Goal: Transaction & Acquisition: Purchase product/service

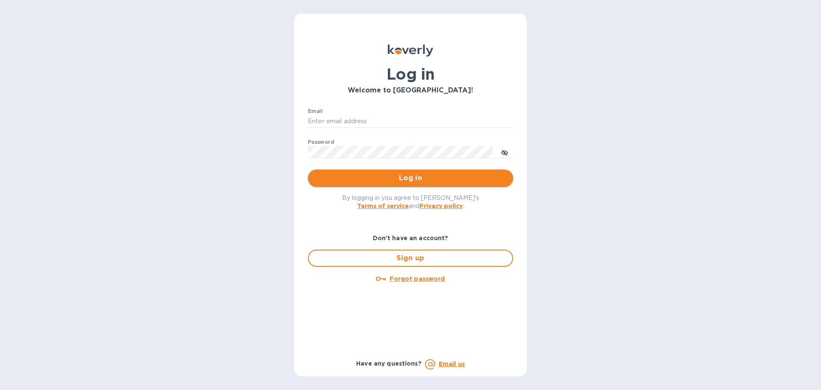
type input "k.carlton@kcarlton.com"
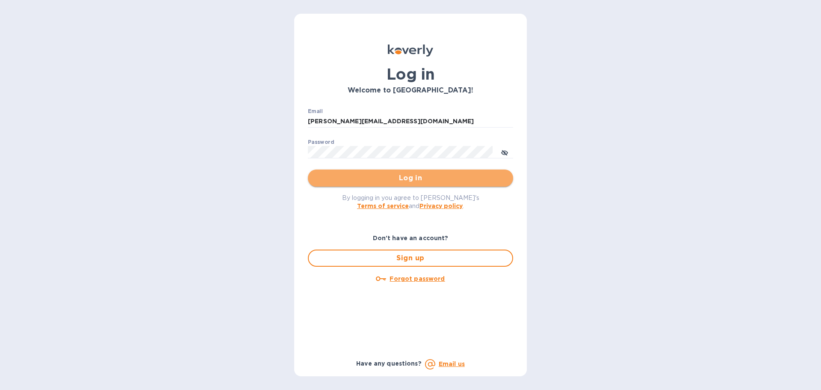
click at [385, 177] on span "Log in" at bounding box center [411, 178] width 192 height 10
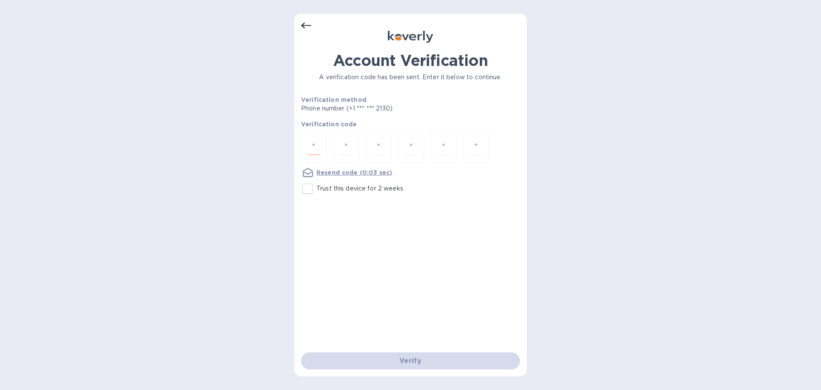
click at [317, 146] on input "number" at bounding box center [313, 147] width 11 height 16
type input "6"
type input "1"
type input "4"
type input "1"
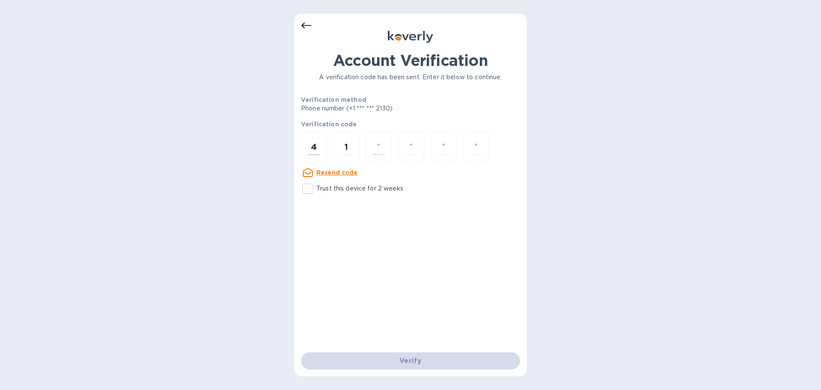
type input "6"
type input "7"
type input "6"
type input "0"
click at [314, 150] on input "number" at bounding box center [313, 147] width 11 height 16
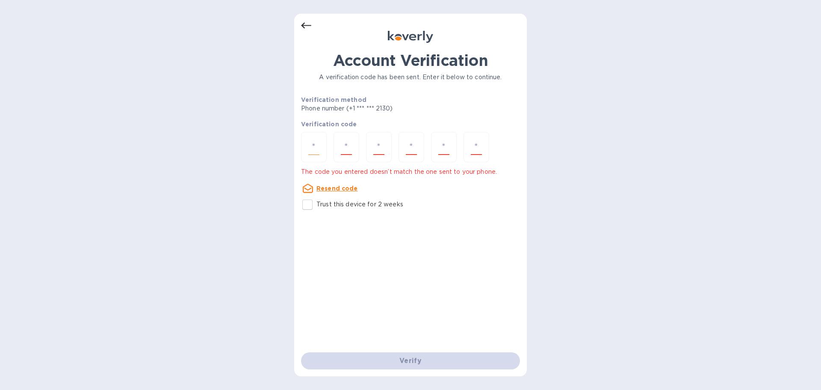
type input "6"
type input "4"
type input "1"
type input "4"
type input "0"
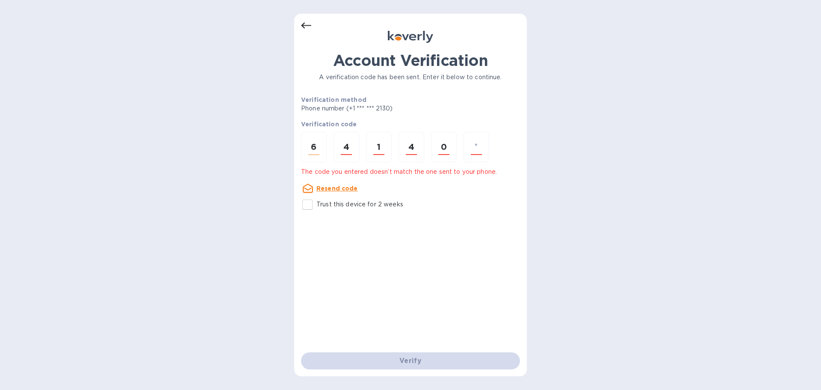
type input "7"
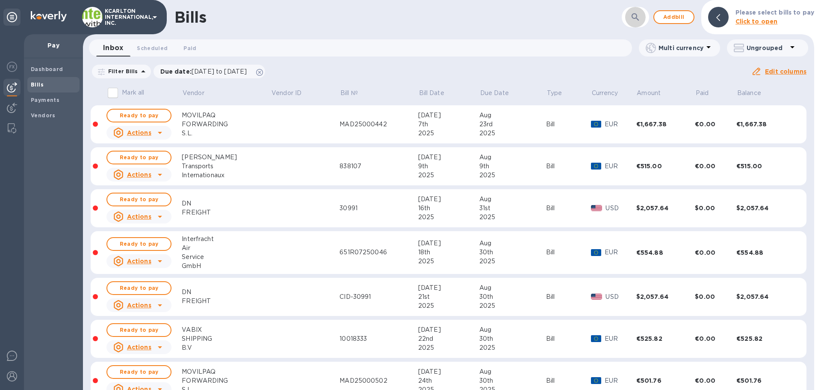
click at [639, 15] on icon "button" at bounding box center [635, 16] width 7 height 7
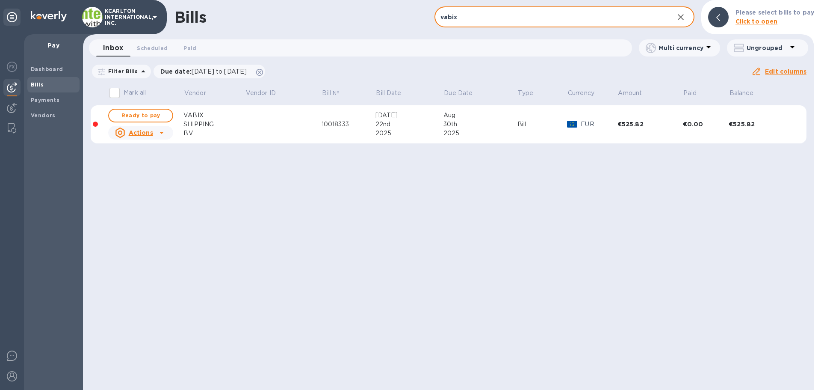
type input "vabix"
click at [193, 118] on div "VABIX" at bounding box center [214, 115] width 62 height 9
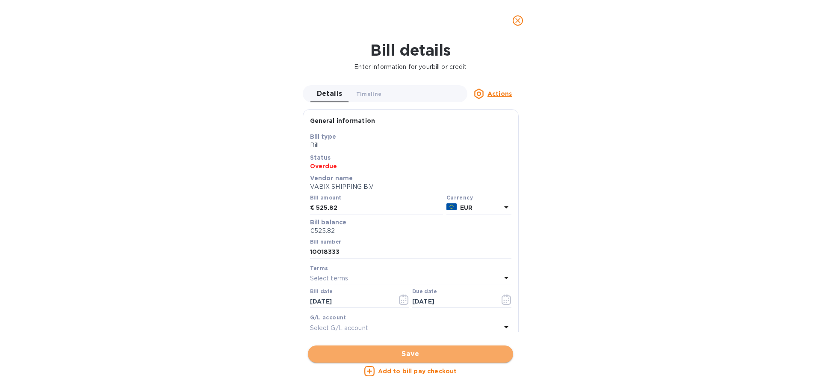
click at [390, 351] on span "Save" at bounding box center [411, 354] width 192 height 10
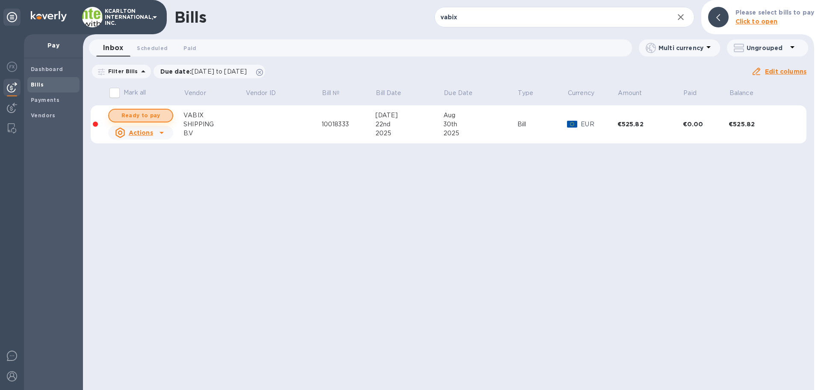
click at [150, 114] on span "Ready to pay" at bounding box center [141, 115] width 50 height 10
checkbox input "true"
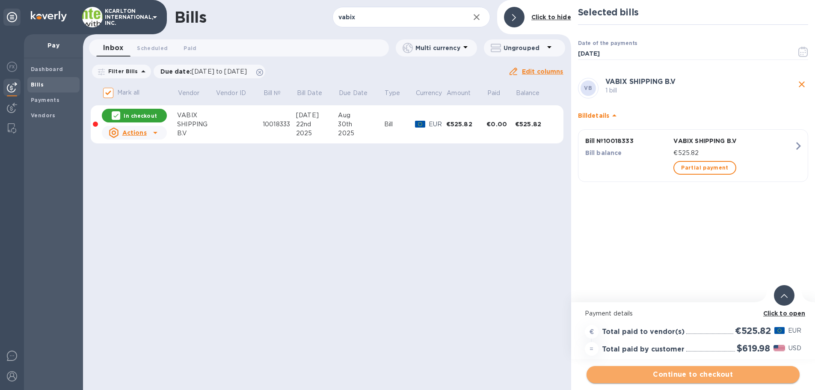
click at [682, 375] on span "Continue to checkout" at bounding box center [692, 374] width 199 height 10
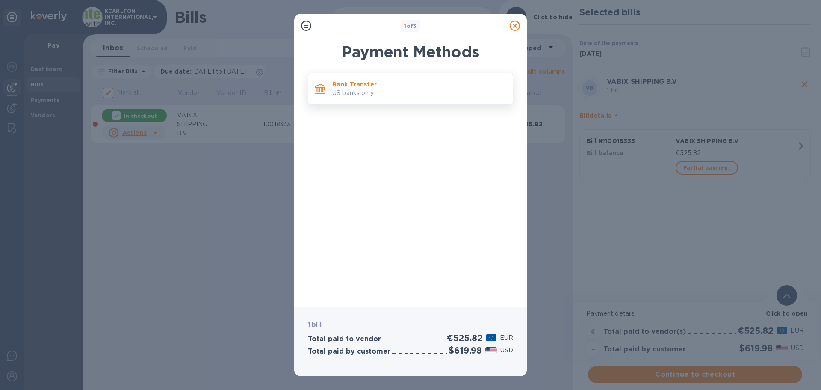
click at [361, 89] on p "US banks only." at bounding box center [419, 93] width 174 height 9
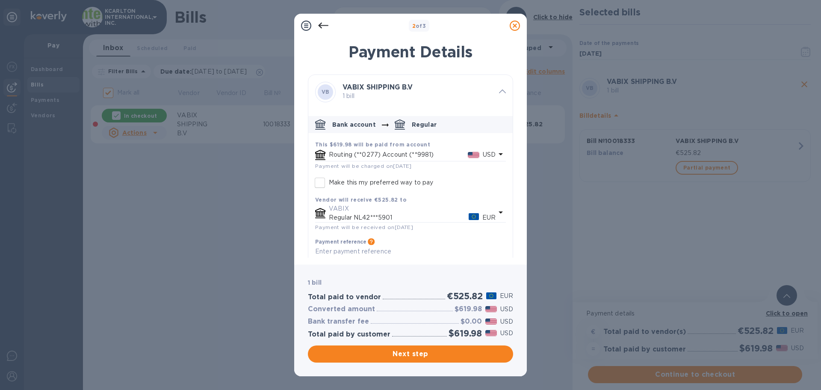
click at [338, 216] on p "Regular NL42***5901" at bounding box center [399, 217] width 140 height 9
click at [515, 26] on icon at bounding box center [515, 26] width 10 height 10
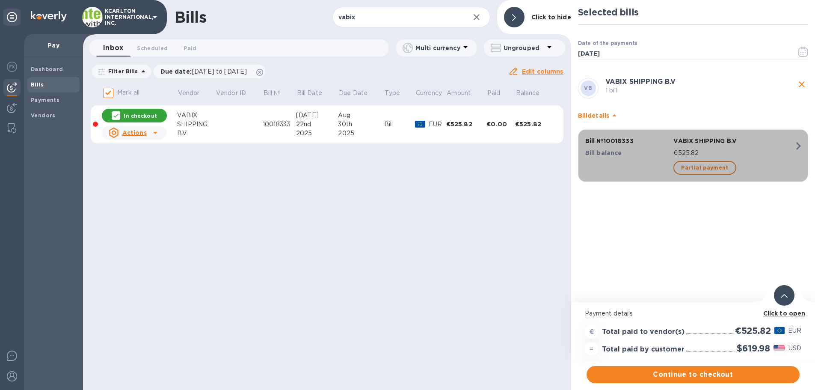
click at [737, 145] on p "VABIX SHIPPING B.V" at bounding box center [733, 140] width 121 height 9
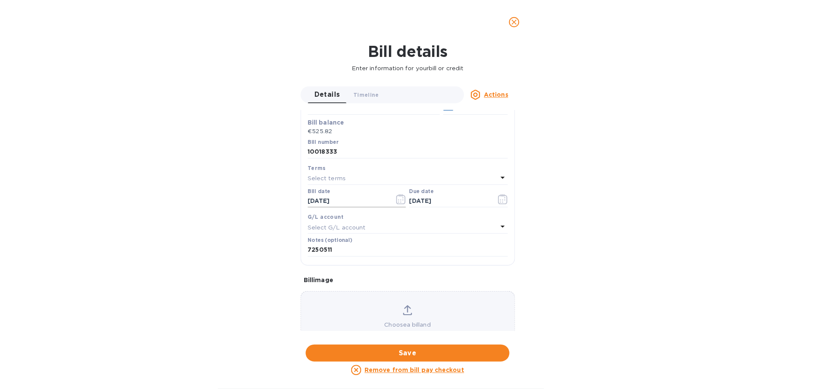
scroll to position [86, 0]
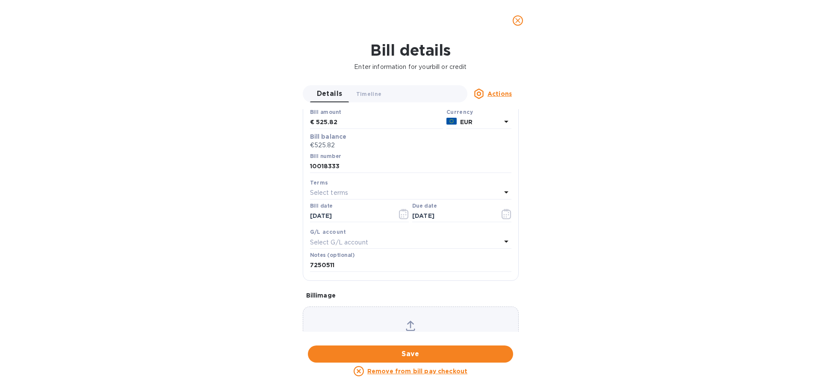
click at [339, 242] on p "Select G/L account" at bounding box center [339, 242] width 58 height 9
click at [275, 84] on div "Bill details Enter information for your bill or credit Details 0 Timeline 0 Act…" at bounding box center [410, 215] width 821 height 349
click at [518, 20] on icon "close" at bounding box center [517, 20] width 5 height 5
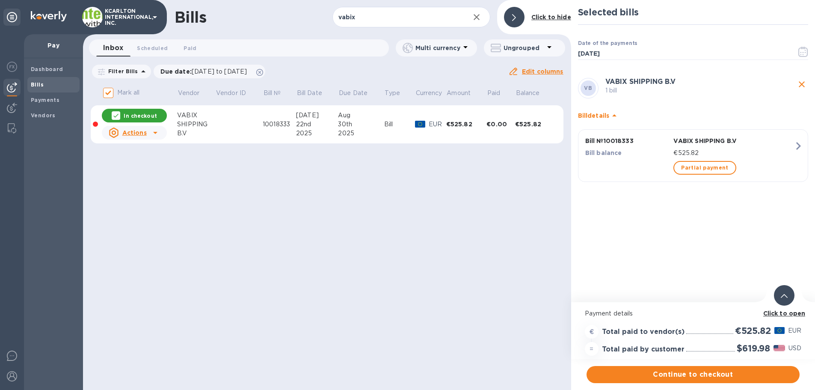
scroll to position [6, 0]
click at [644, 77] on b "VABIX SHIPPING B.V" at bounding box center [640, 81] width 70 height 8
click at [37, 112] on b "Vendors" at bounding box center [43, 115] width 25 height 6
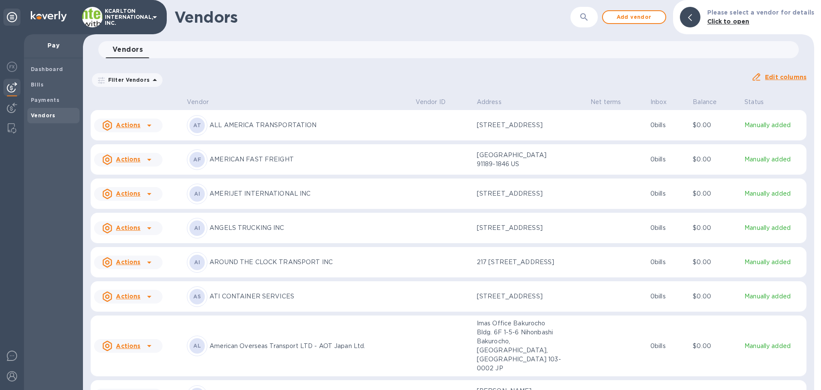
click at [595, 15] on button "button" at bounding box center [584, 17] width 21 height 21
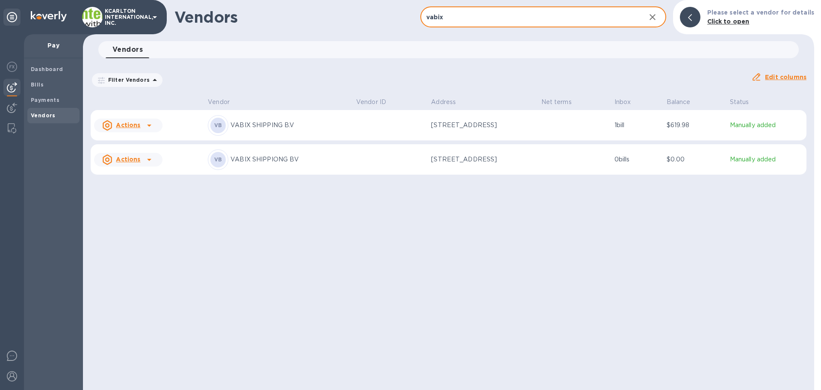
type input "vabix"
click at [124, 126] on u "Actions" at bounding box center [128, 124] width 24 height 7
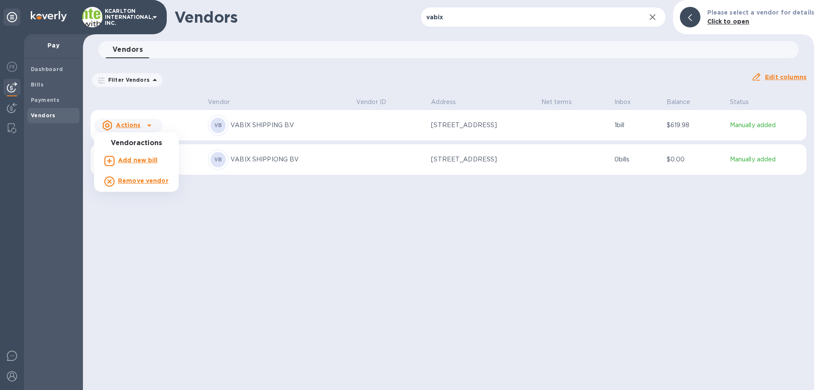
click at [253, 159] on div at bounding box center [410, 195] width 821 height 390
click at [271, 127] on p "VABIX SHIPPING B.V" at bounding box center [290, 125] width 119 height 9
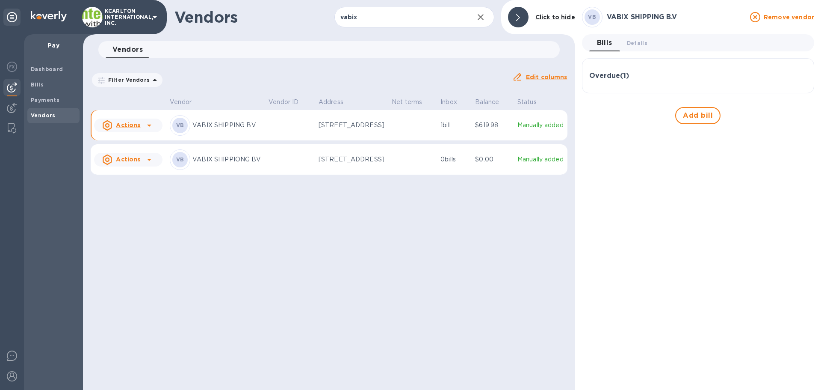
click at [231, 130] on p "VABIX SHIPPING B.V" at bounding box center [226, 125] width 69 height 9
click at [535, 128] on p "Manually added" at bounding box center [541, 125] width 47 height 9
click at [536, 130] on p "Manually added" at bounding box center [541, 125] width 47 height 9
click at [537, 130] on p "Manually added" at bounding box center [541, 125] width 47 height 9
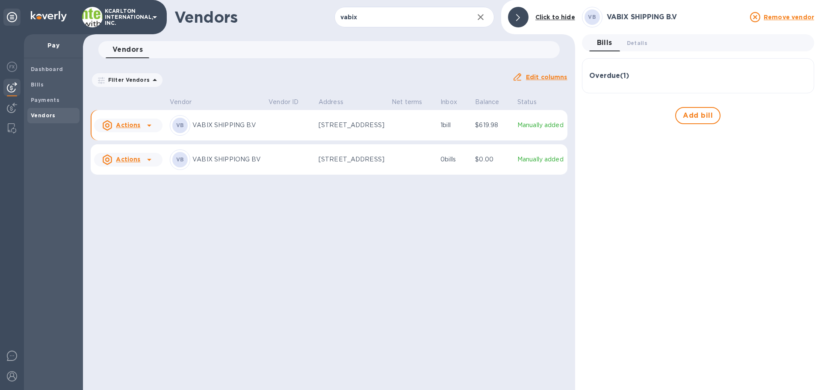
click at [536, 127] on p "Manually added" at bounding box center [541, 125] width 47 height 9
click at [203, 127] on p "VABIX SHIPPING B.V" at bounding box center [226, 125] width 69 height 9
click at [216, 163] on p "VABIX SHIPPIONG BV" at bounding box center [226, 159] width 69 height 9
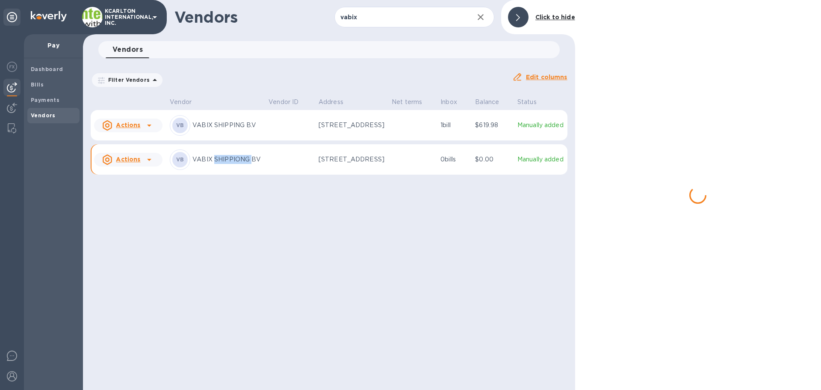
click at [216, 163] on p "VABIX SHIPPIONG BV" at bounding box center [226, 159] width 69 height 9
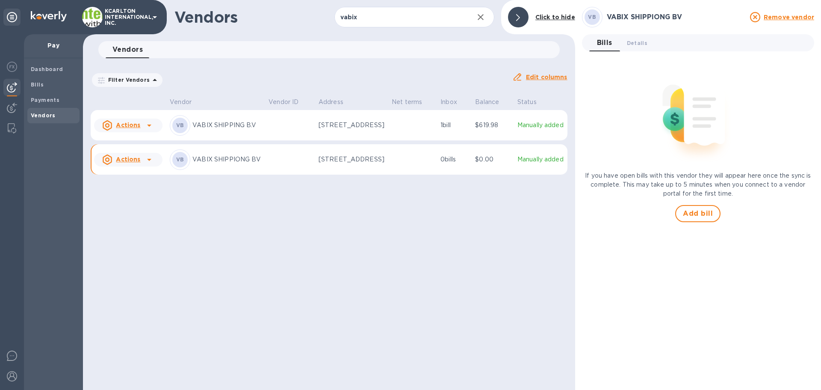
click at [219, 125] on p "VABIX SHIPPING B.V" at bounding box center [226, 125] width 69 height 9
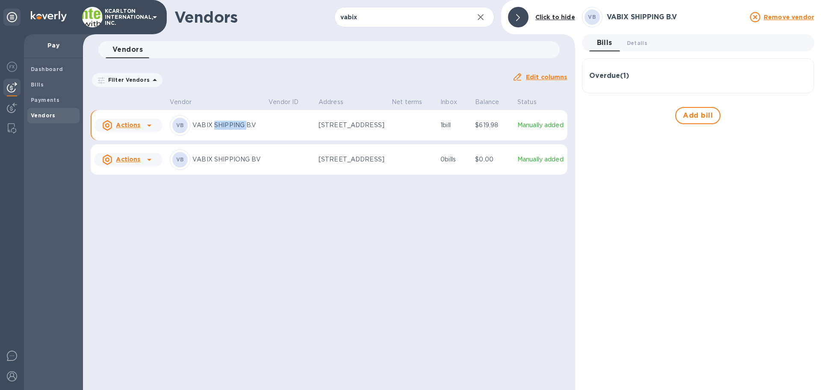
click at [219, 125] on p "VABIX SHIPPING B.V" at bounding box center [226, 125] width 69 height 9
click at [644, 42] on span "Details 0" at bounding box center [637, 42] width 21 height 9
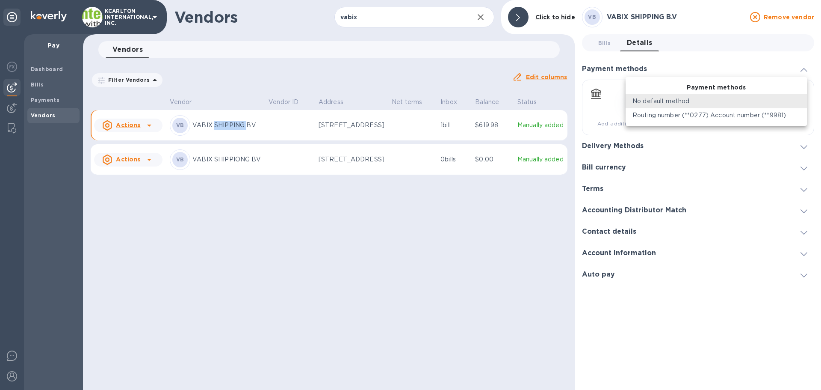
click at [804, 102] on body "KCARLTON INTERNATIONAL, INC. Pay Dashboard Bills Payments Vendors Vendors vabix…" at bounding box center [410, 195] width 821 height 390
click at [752, 67] on div at bounding box center [410, 195] width 821 height 390
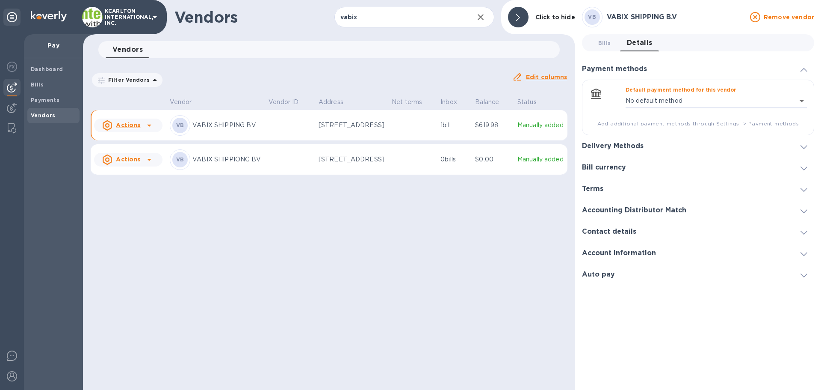
click at [807, 169] on icon at bounding box center [804, 168] width 7 height 4
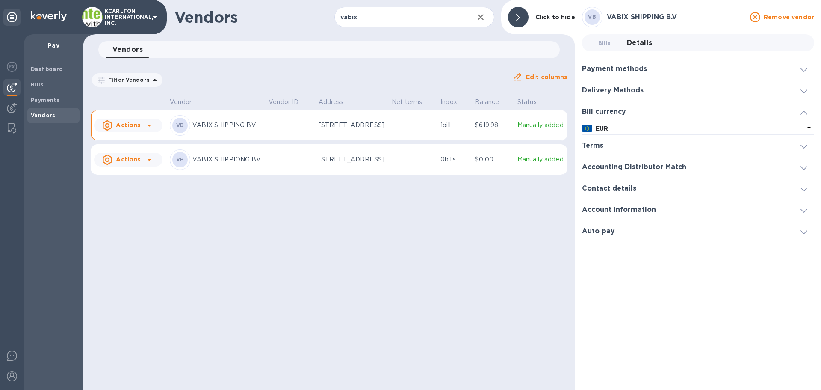
click at [216, 130] on p "VABIX SHIPPING B.V" at bounding box center [226, 125] width 69 height 9
click at [149, 130] on icon at bounding box center [149, 125] width 10 height 10
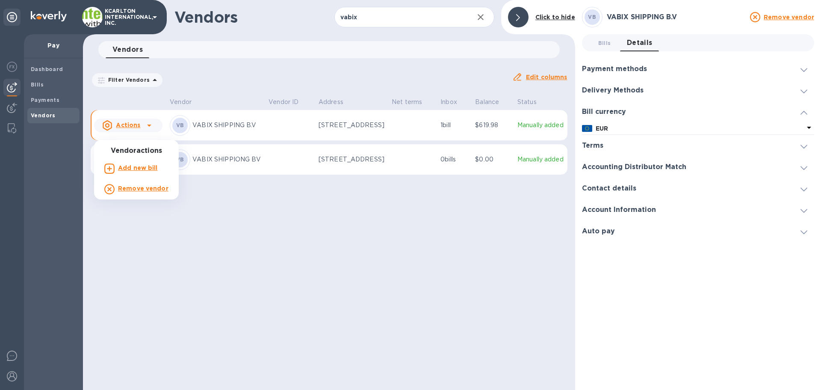
click at [149, 131] on div at bounding box center [410, 195] width 821 height 390
click at [346, 130] on p "[STREET_ADDRESS]" at bounding box center [352, 125] width 66 height 9
click at [234, 164] on p "VABIX SHIPPIONG BV" at bounding box center [226, 159] width 69 height 9
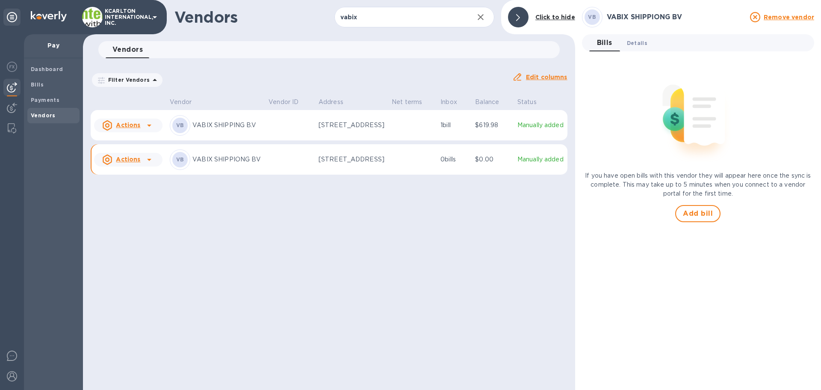
click at [642, 44] on span "Details 0" at bounding box center [637, 42] width 21 height 9
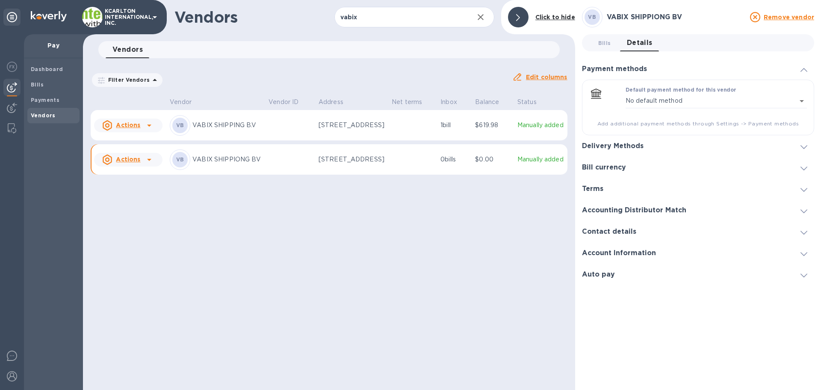
click at [804, 164] on span at bounding box center [804, 167] width 7 height 8
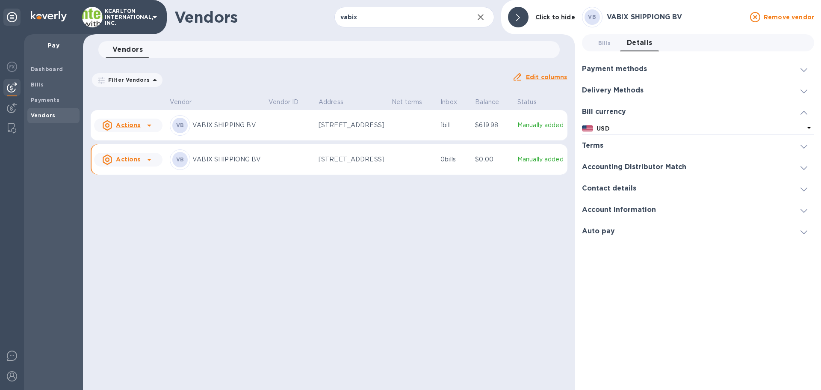
click at [497, 130] on p "$619.98" at bounding box center [492, 125] width 35 height 9
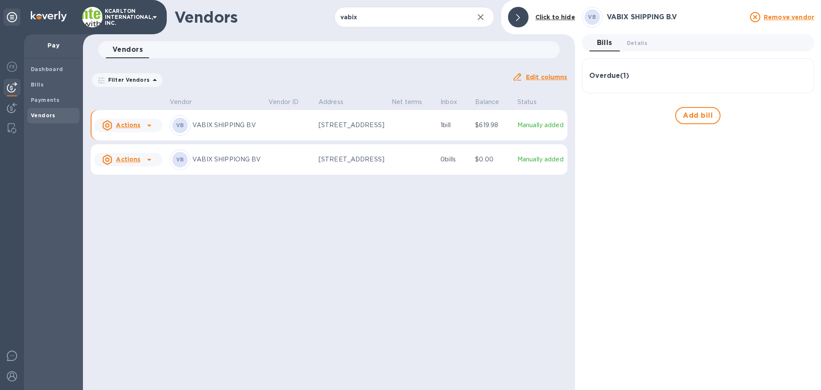
click at [491, 130] on p "$619.98" at bounding box center [492, 125] width 35 height 9
drag, startPoint x: 391, startPoint y: 154, endPoint x: 417, endPoint y: 157, distance: 26.3
click at [388, 154] on td "[STREET_ADDRESS]" at bounding box center [351, 159] width 73 height 31
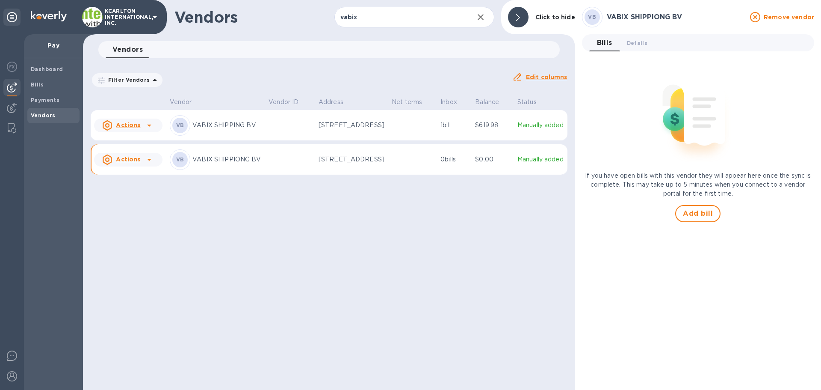
click at [363, 130] on p "[STREET_ADDRESS]" at bounding box center [352, 125] width 66 height 9
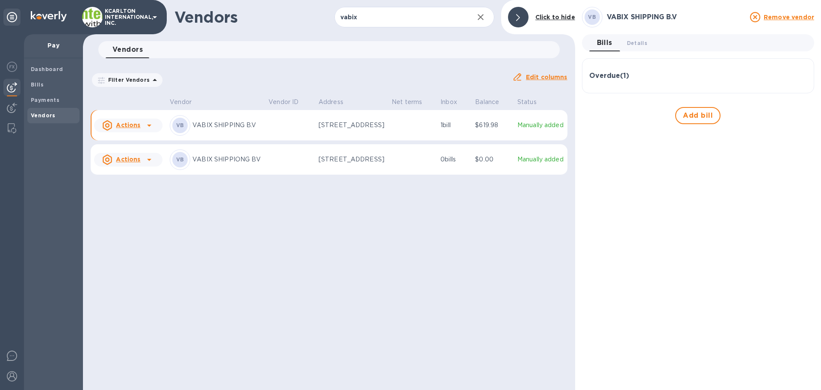
click at [131, 128] on u "Actions" at bounding box center [128, 124] width 24 height 7
click at [219, 133] on div at bounding box center [410, 195] width 821 height 390
click at [220, 130] on p "VABIX SHIPPING B.V" at bounding box center [226, 125] width 69 height 9
click at [491, 130] on p "$619.98" at bounding box center [492, 125] width 35 height 9
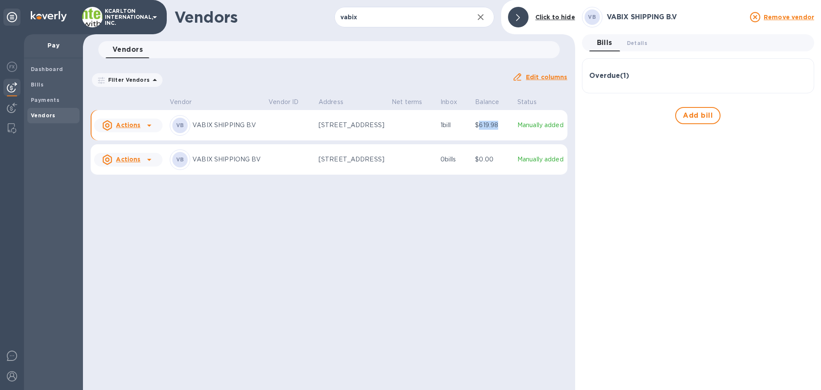
click at [491, 130] on p "$619.98" at bounding box center [492, 125] width 35 height 9
click at [532, 125] on p "Manually added" at bounding box center [541, 125] width 47 height 9
click at [450, 130] on p "1 bill" at bounding box center [455, 125] width 28 height 9
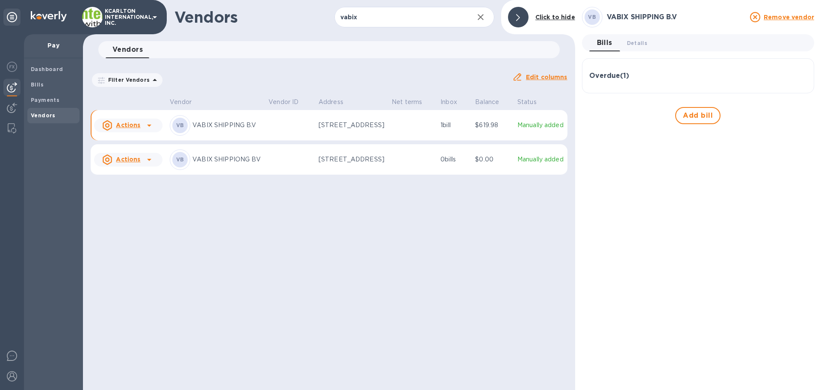
click at [450, 130] on p "1 bill" at bounding box center [455, 125] width 28 height 9
click at [642, 44] on span "Details 0" at bounding box center [637, 42] width 21 height 9
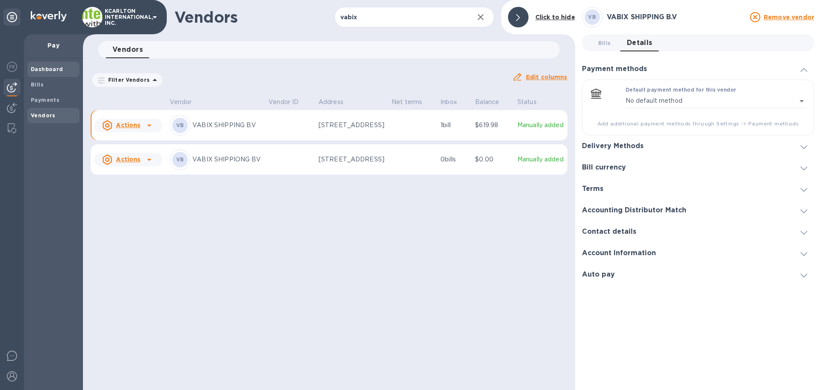
click at [27, 67] on div "Dashboard Bills Payments Vendors" at bounding box center [53, 223] width 59 height 331
click at [38, 67] on b "Dashboard" at bounding box center [47, 69] width 33 height 6
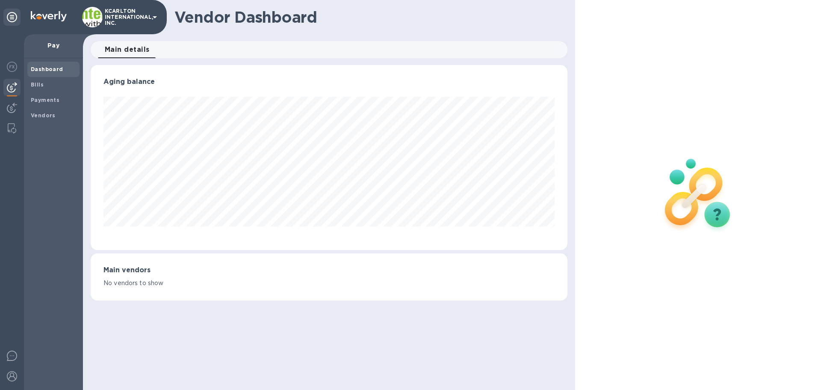
scroll to position [427524, 427236]
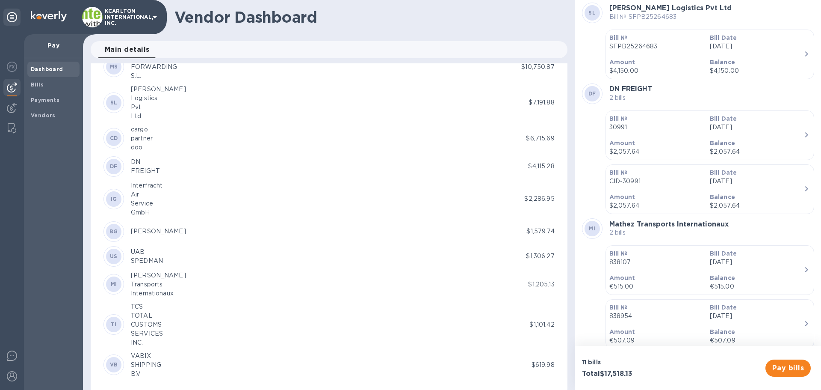
scroll to position [239, 0]
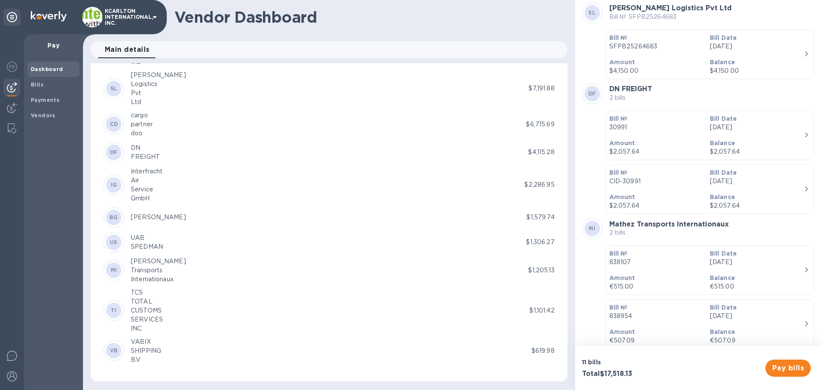
click at [135, 148] on div "DN" at bounding box center [145, 147] width 29 height 9
click at [139, 340] on div "VABIX" at bounding box center [146, 341] width 30 height 9
click at [136, 347] on div "SHIPPING" at bounding box center [146, 350] width 30 height 9
click at [110, 346] on span "VB" at bounding box center [114, 350] width 8 height 9
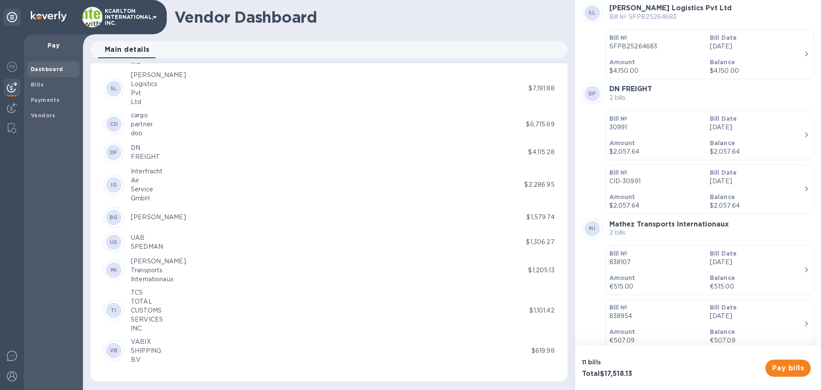
click at [110, 347] on b "VB" at bounding box center [114, 350] width 8 height 6
drag, startPoint x: 110, startPoint y: 347, endPoint x: 408, endPoint y: 389, distance: 301.5
click at [111, 347] on b "VB" at bounding box center [114, 350] width 8 height 6
click at [541, 350] on p "$619.98" at bounding box center [543, 350] width 23 height 9
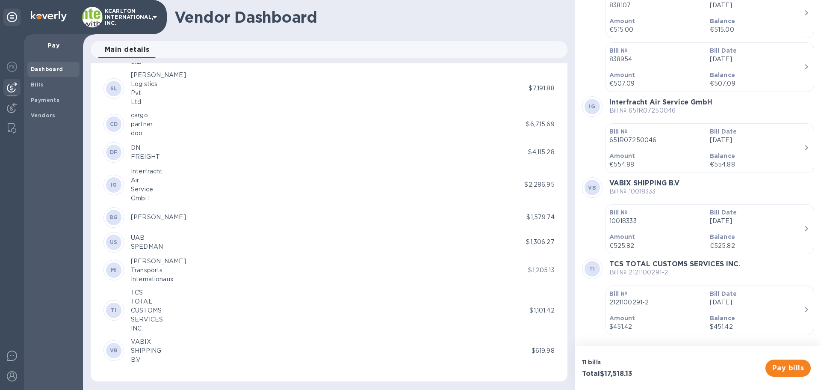
scroll to position [471, 0]
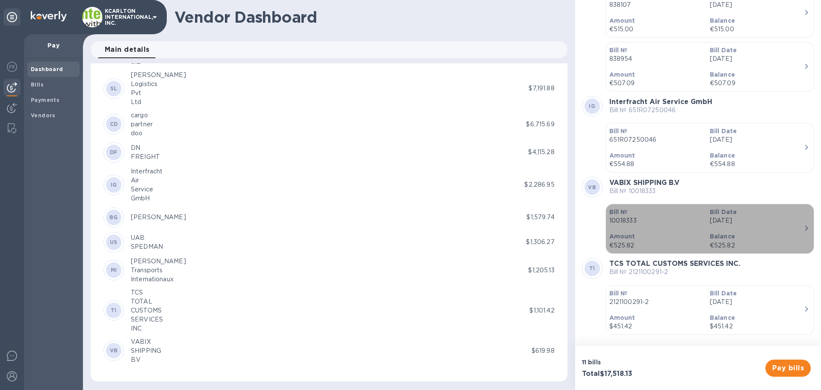
click at [719, 241] on p "€525.82" at bounding box center [757, 245] width 94 height 9
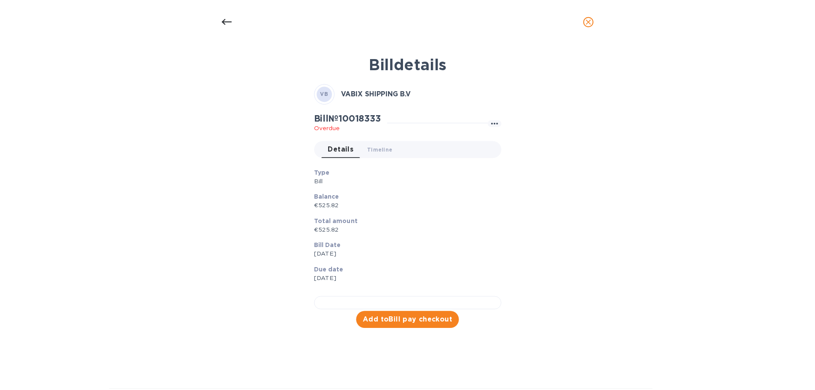
scroll to position [191, 0]
click at [392, 325] on span "Add to Bill pay checkout" at bounding box center [411, 320] width 90 height 10
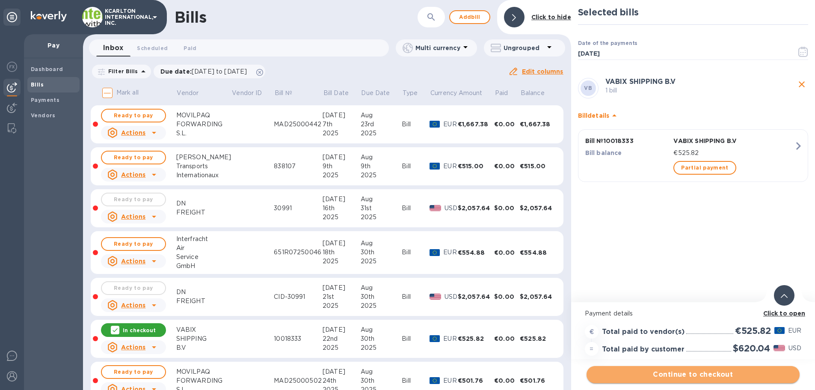
click at [696, 371] on span "Continue to checkout" at bounding box center [692, 374] width 199 height 10
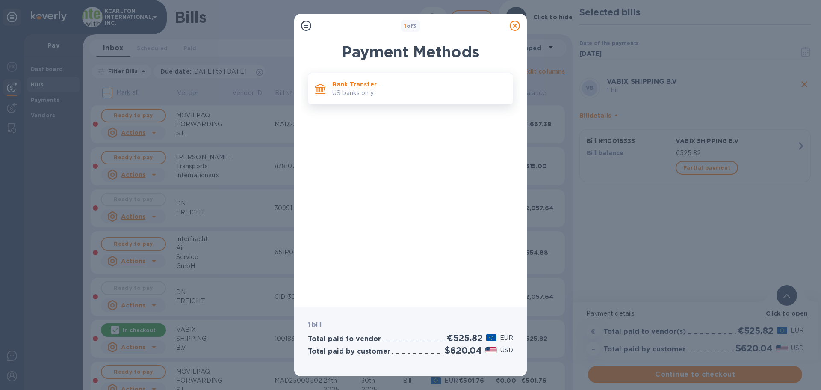
click at [348, 93] on p "US banks only." at bounding box center [419, 93] width 174 height 9
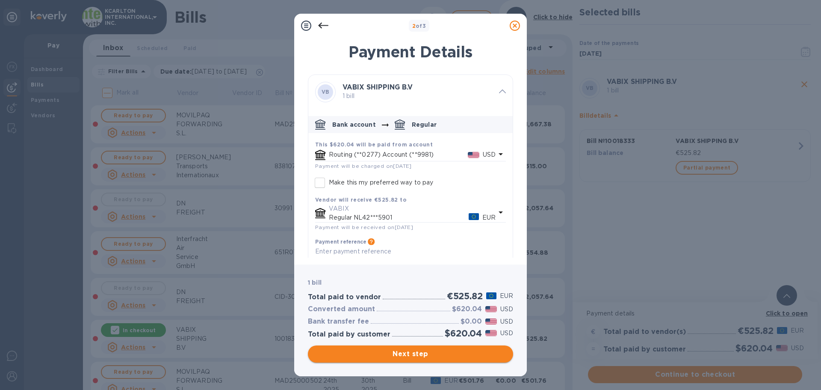
click at [407, 351] on span "Next step" at bounding box center [411, 354] width 192 height 10
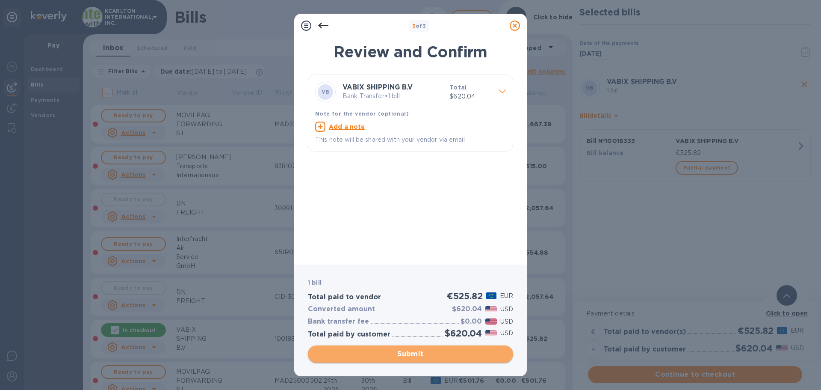
click at [407, 351] on span "Submit" at bounding box center [411, 354] width 192 height 10
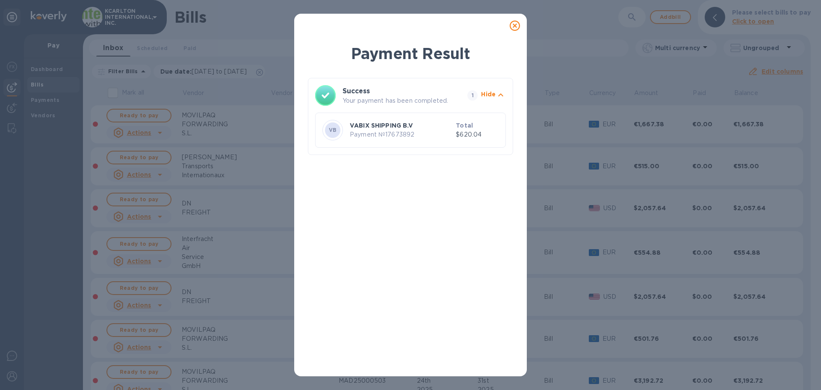
click at [514, 23] on icon at bounding box center [515, 26] width 10 height 10
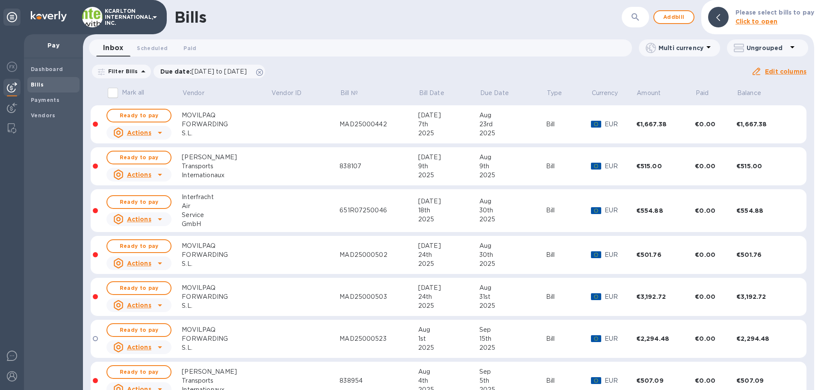
click at [201, 167] on div "Transports" at bounding box center [226, 166] width 89 height 9
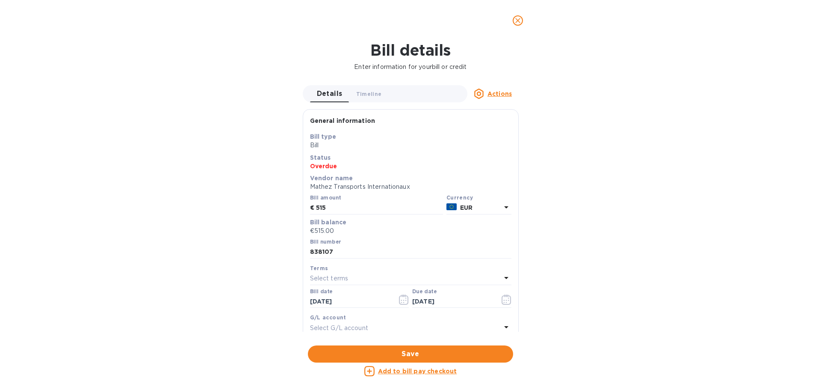
click at [399, 371] on u "Add to bill pay checkout" at bounding box center [417, 370] width 79 height 7
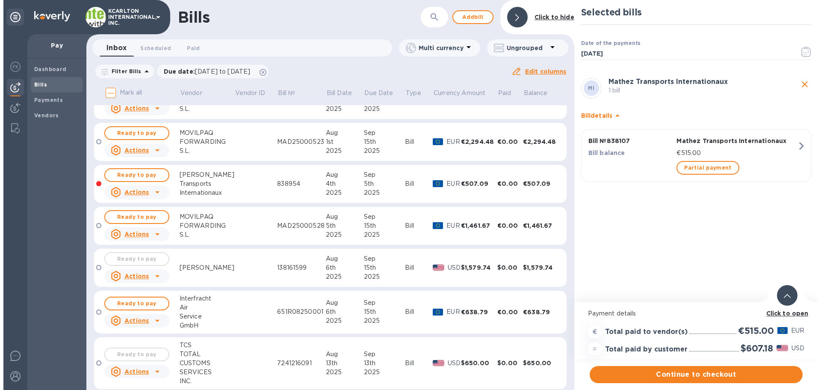
scroll to position [214, 0]
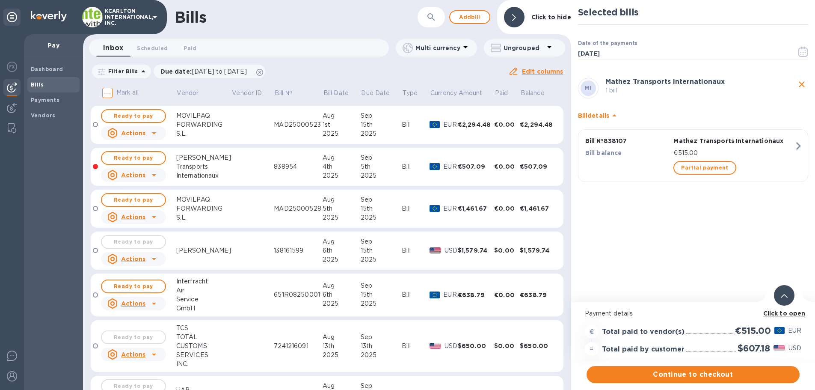
click at [193, 175] on div "Internationaux" at bounding box center [203, 175] width 55 height 9
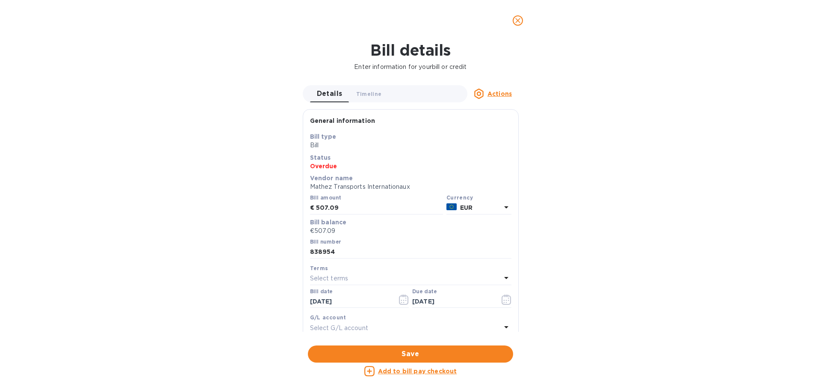
click at [402, 369] on u "Add to bill pay checkout" at bounding box center [417, 370] width 79 height 7
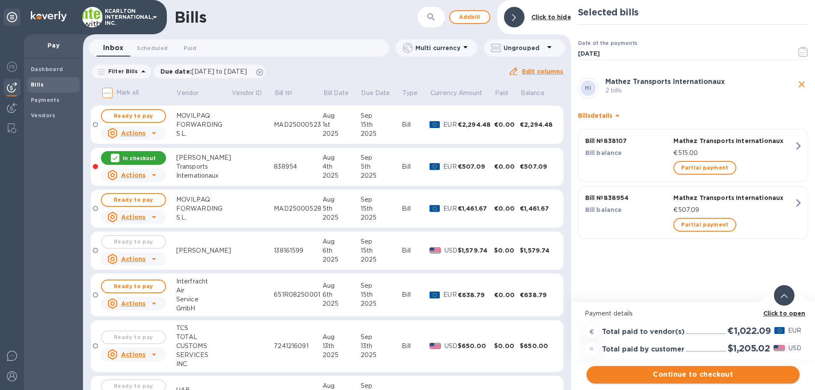
click at [704, 379] on button "Continue to checkout" at bounding box center [692, 374] width 213 height 17
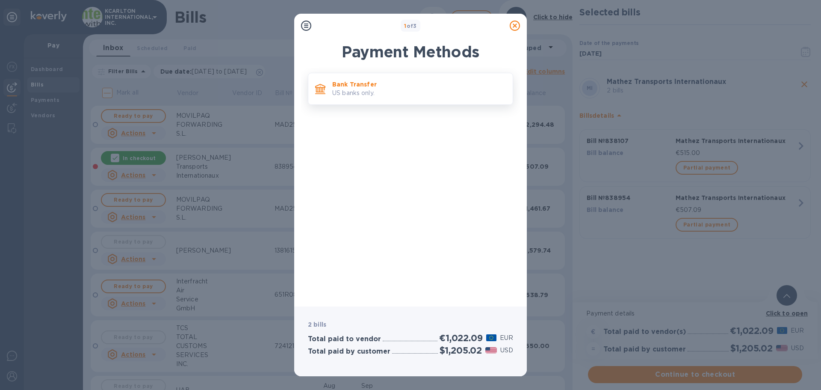
click at [361, 88] on p "Bank Transfer" at bounding box center [419, 84] width 174 height 9
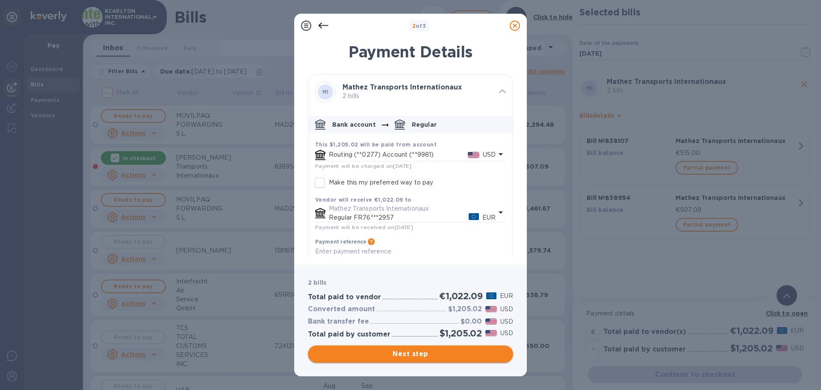
click at [412, 349] on span "Next step" at bounding box center [411, 354] width 192 height 10
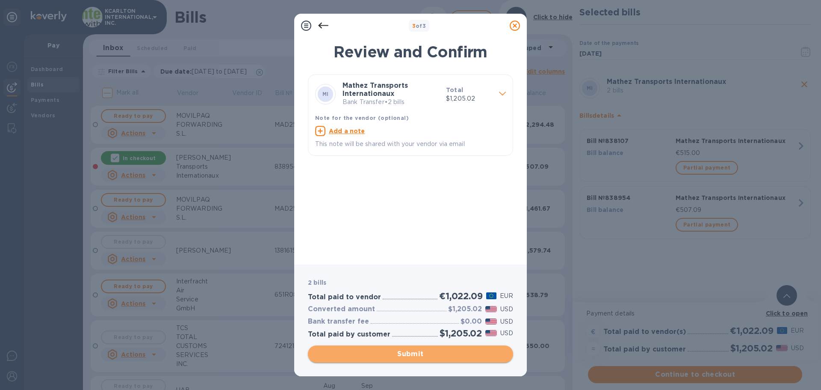
click at [394, 352] on span "Submit" at bounding box center [411, 354] width 192 height 10
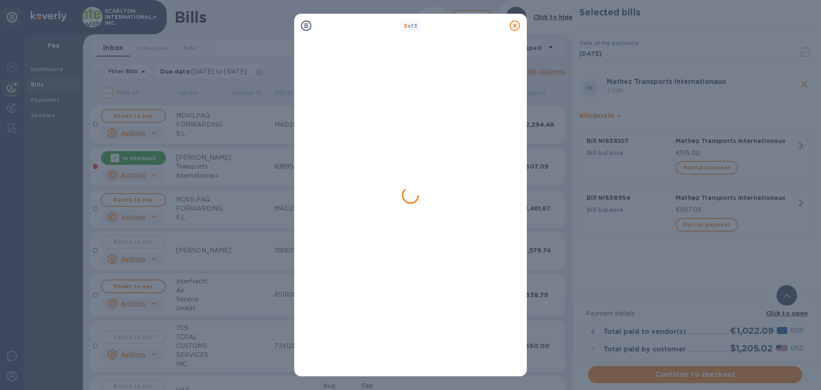
scroll to position [0, 0]
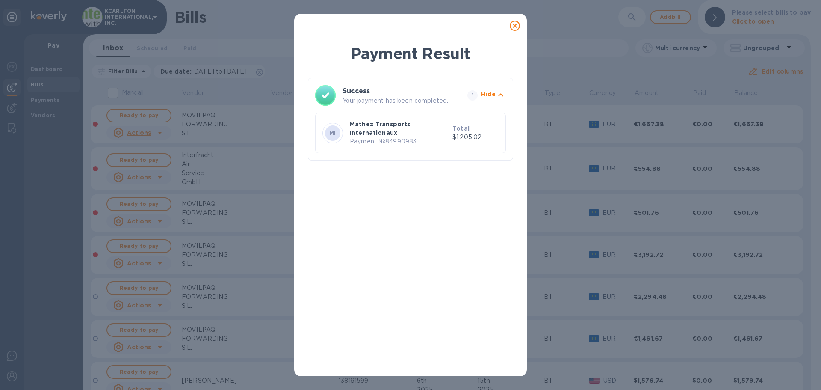
click at [513, 25] on icon at bounding box center [515, 26] width 10 height 10
